Goal: Task Accomplishment & Management: Manage account settings

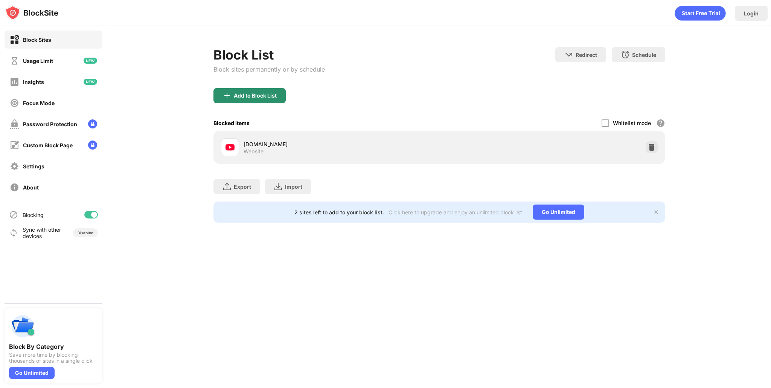
click at [235, 96] on div "Add to Block List" at bounding box center [255, 96] width 43 height 6
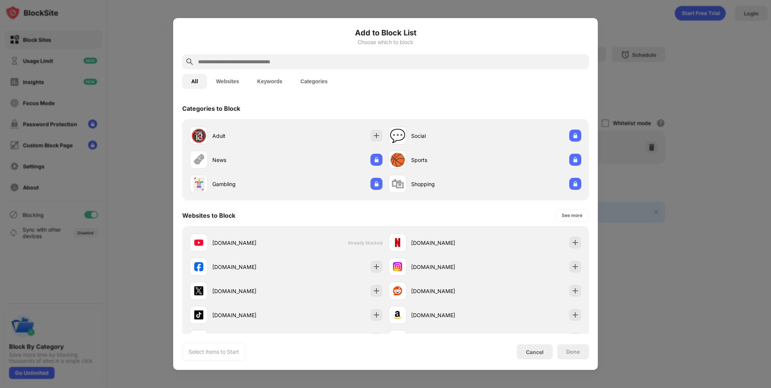
click at [250, 58] on input "text" at bounding box center [391, 61] width 389 height 9
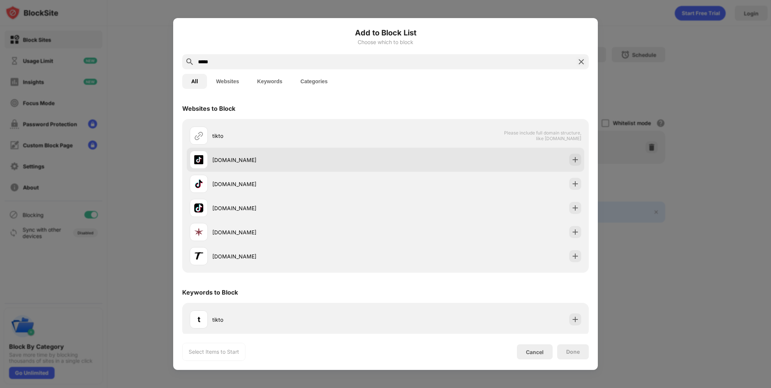
type input "*****"
click at [279, 166] on div "[DOMAIN_NAME]" at bounding box center [288, 160] width 196 height 18
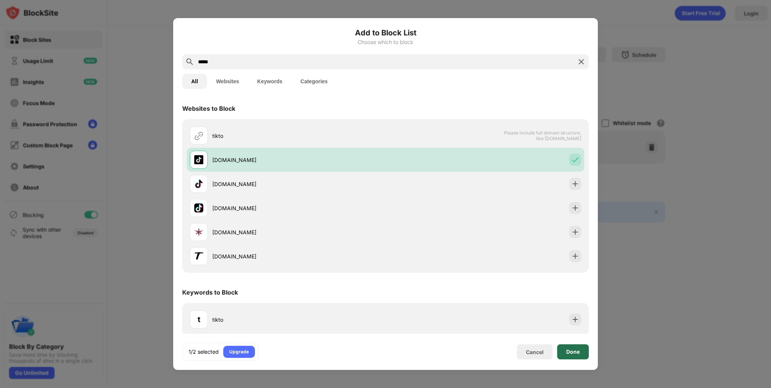
click at [564, 353] on div "Done" at bounding box center [573, 351] width 32 height 15
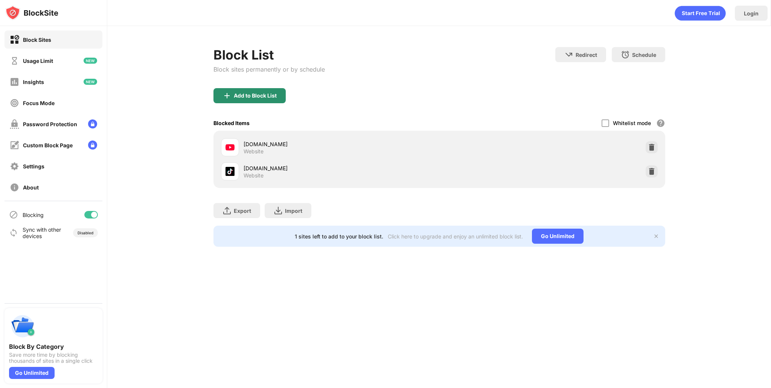
click at [247, 90] on div "Add to Block List" at bounding box center [250, 95] width 72 height 15
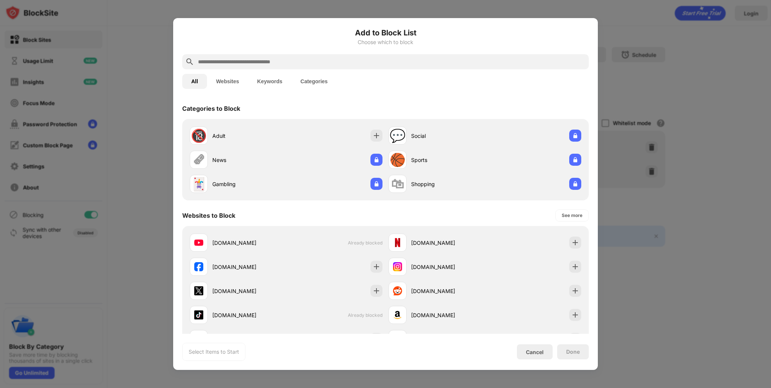
click at [229, 64] on input "text" at bounding box center [391, 61] width 389 height 9
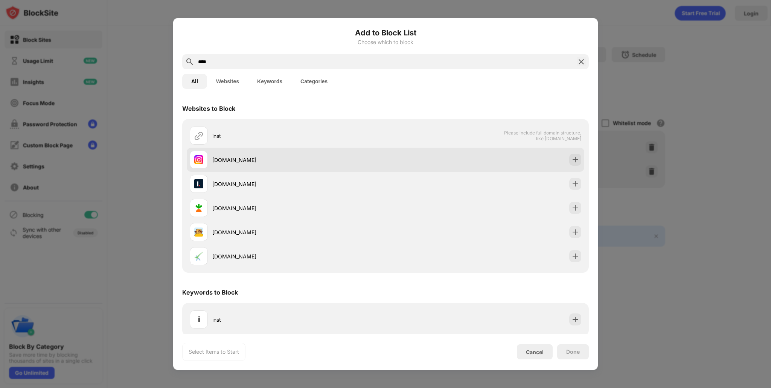
type input "****"
click at [263, 157] on div "[DOMAIN_NAME]" at bounding box center [298, 160] width 173 height 8
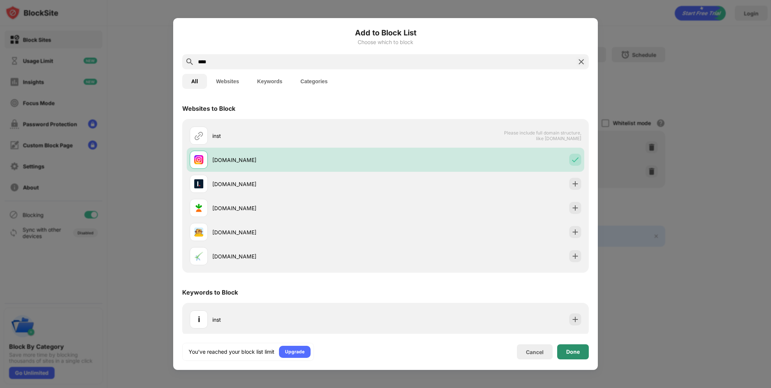
click at [566, 356] on div "Done" at bounding box center [573, 351] width 32 height 15
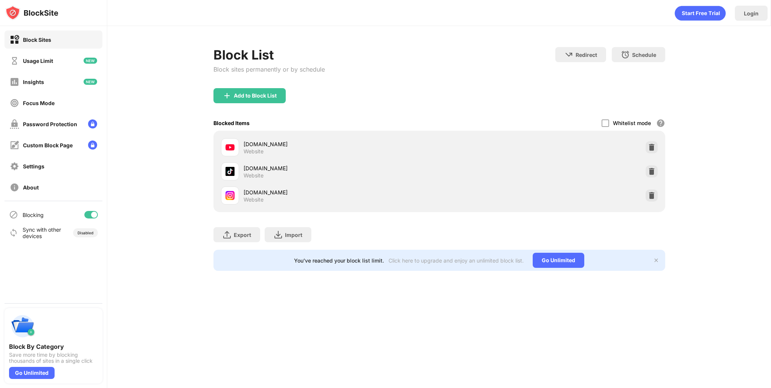
click at [618, 127] on div "Whitelist mode Block all websites except for those in your whitelist. Whitelist…" at bounding box center [634, 122] width 64 height 15
click at [606, 122] on div at bounding box center [606, 123] width 8 height 8
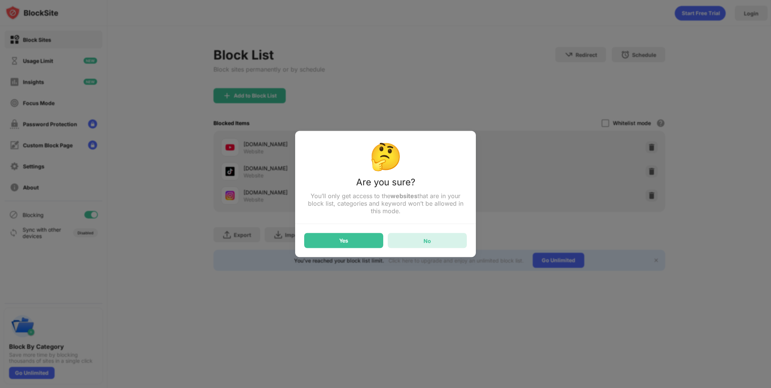
click at [453, 248] on div "No" at bounding box center [427, 240] width 79 height 15
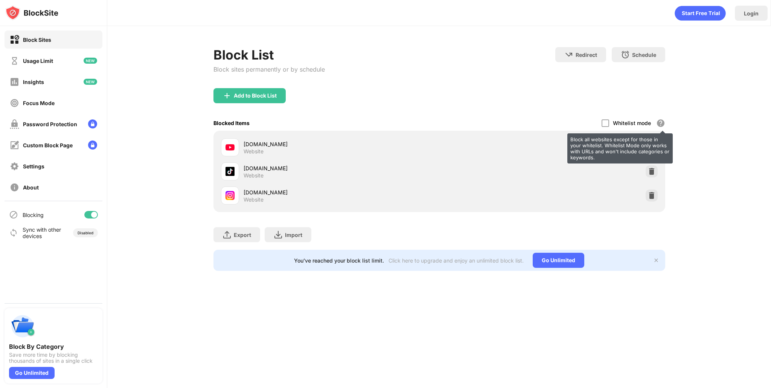
click at [662, 122] on div "Block all websites except for those in your whitelist. Whitelist Mode only work…" at bounding box center [660, 123] width 9 height 9
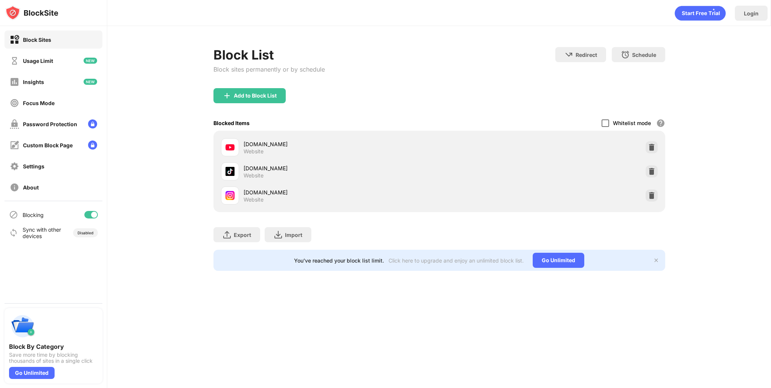
click at [609, 122] on div at bounding box center [606, 123] width 8 height 8
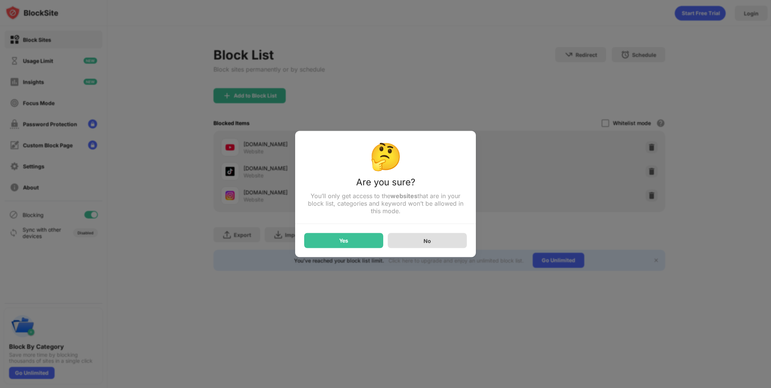
click at [450, 239] on div "No" at bounding box center [427, 240] width 79 height 15
